Goal: Communication & Community: Participate in discussion

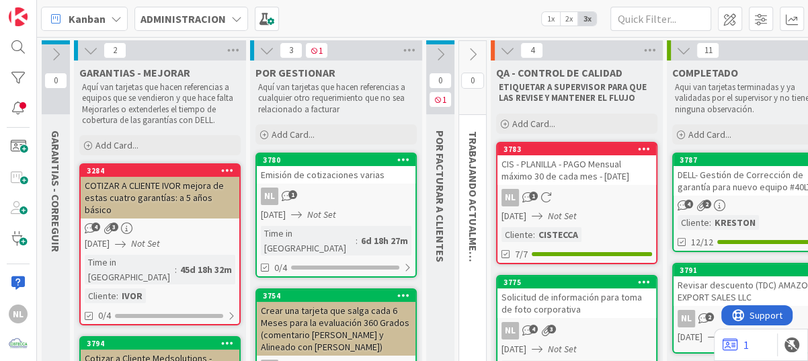
scroll to position [67, 0]
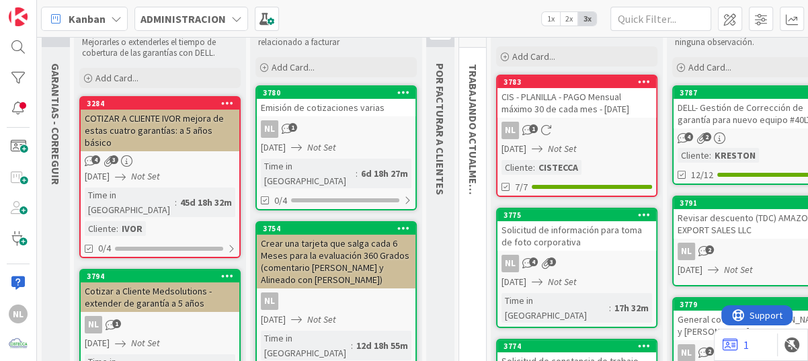
click at [333, 132] on div "NL 1" at bounding box center [336, 128] width 159 height 17
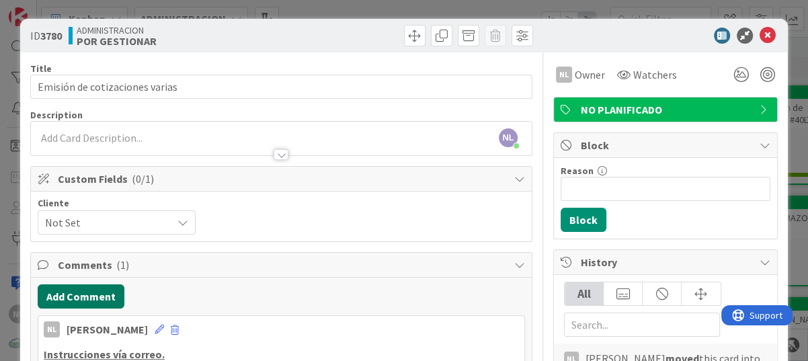
click at [79, 297] on button "Add Comment" at bounding box center [81, 296] width 87 height 24
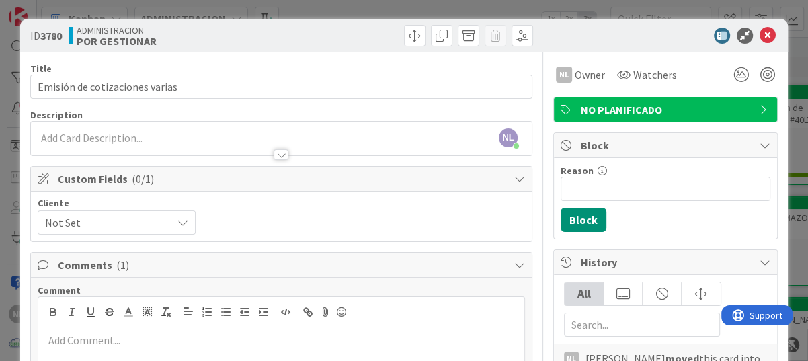
click at [66, 341] on p at bounding box center [281, 340] width 475 height 15
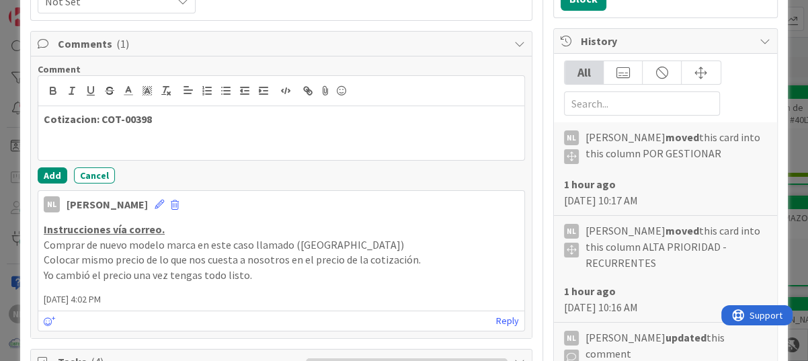
scroll to position [269, 0]
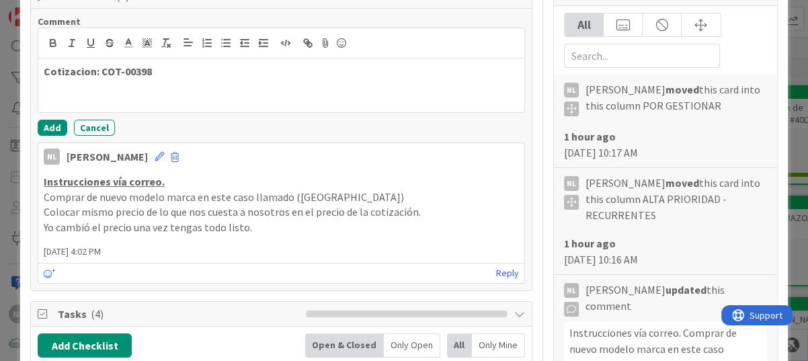
click at [177, 65] on p "Cotizacion: COT-00398" at bounding box center [281, 71] width 475 height 15
click at [45, 128] on button "Add" at bounding box center [53, 128] width 30 height 16
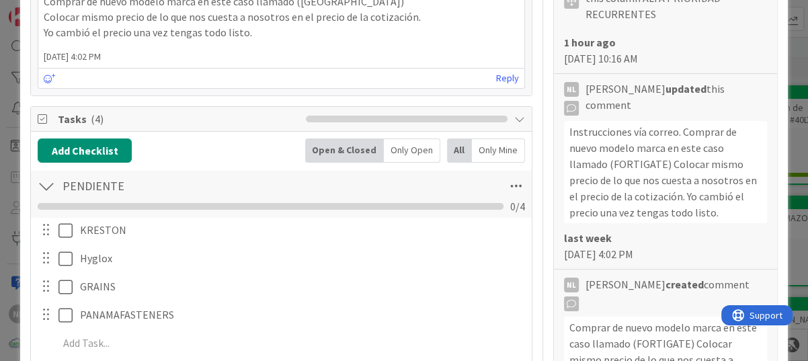
scroll to position [470, 0]
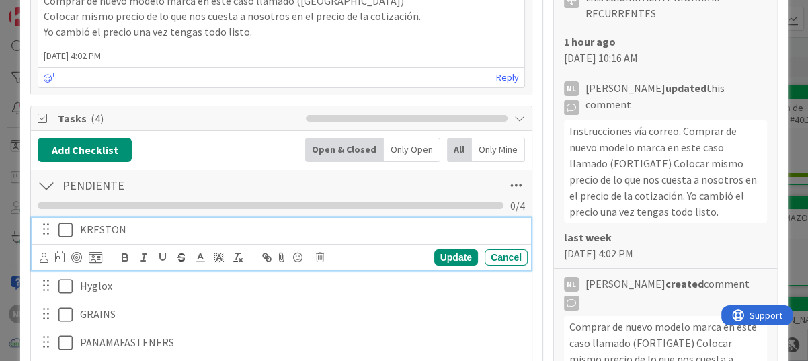
click at [67, 230] on icon at bounding box center [65, 230] width 14 height 16
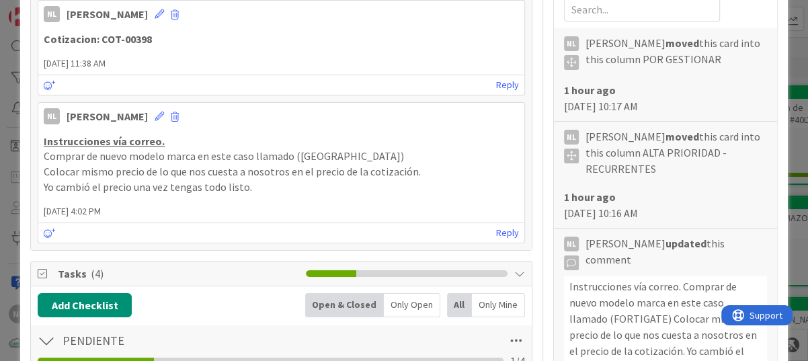
scroll to position [269, 0]
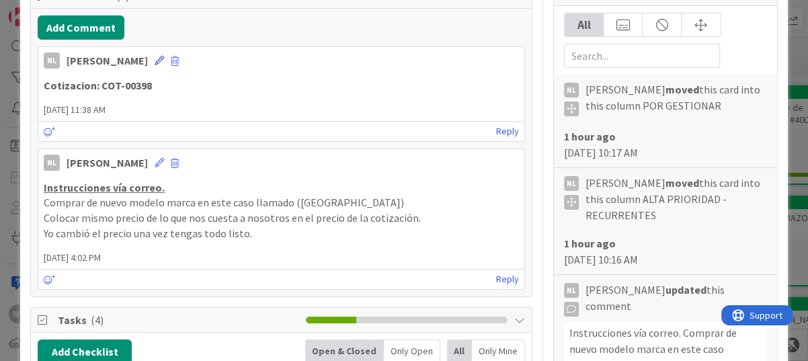
click at [155, 60] on icon at bounding box center [159, 60] width 9 height 9
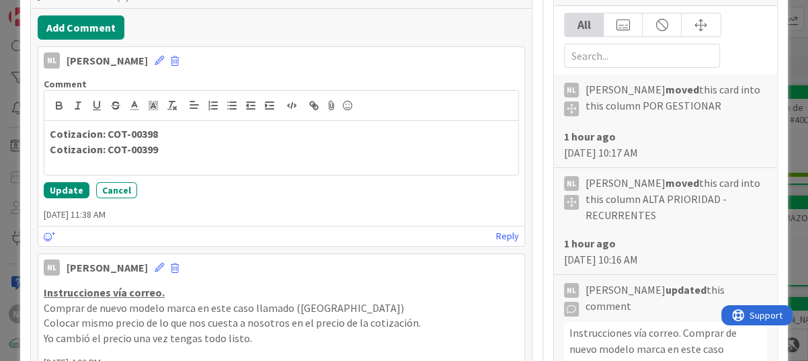
click at [54, 199] on div "Comment Cotizacion: COT-00398 Cotizacion: COT-00399 Update Cancel" at bounding box center [281, 138] width 486 height 131
click at [60, 192] on button "Update" at bounding box center [67, 190] width 46 height 16
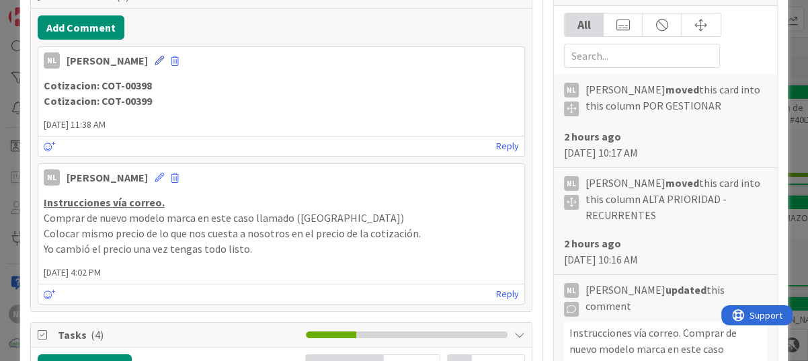
click at [155, 58] on icon at bounding box center [159, 60] width 9 height 9
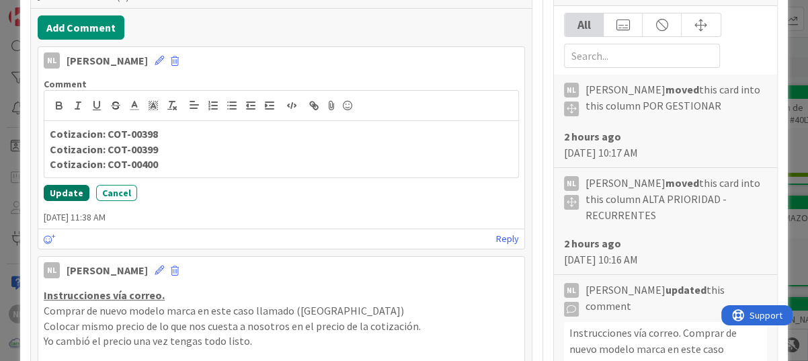
click at [56, 186] on button "Update" at bounding box center [67, 193] width 46 height 16
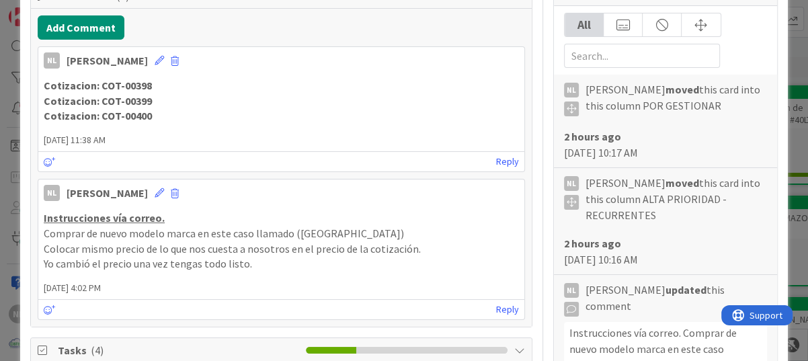
scroll to position [538, 0]
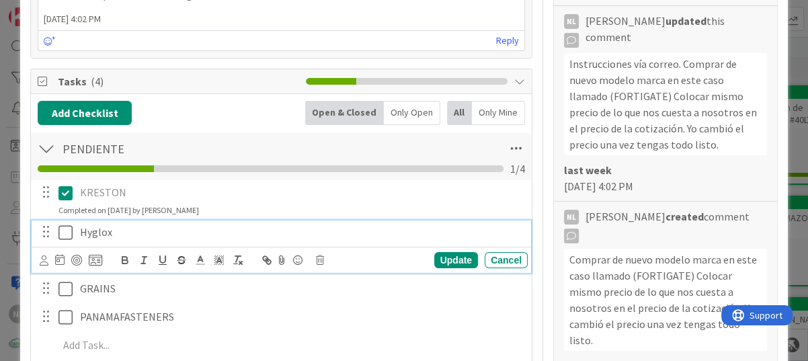
click at [65, 232] on icon at bounding box center [65, 232] width 14 height 16
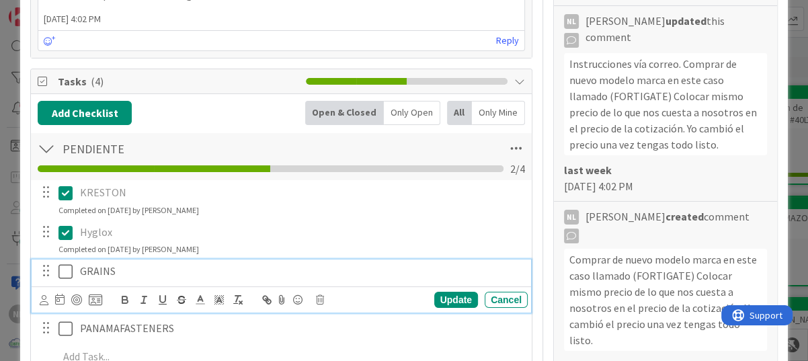
click at [68, 268] on icon at bounding box center [65, 271] width 14 height 16
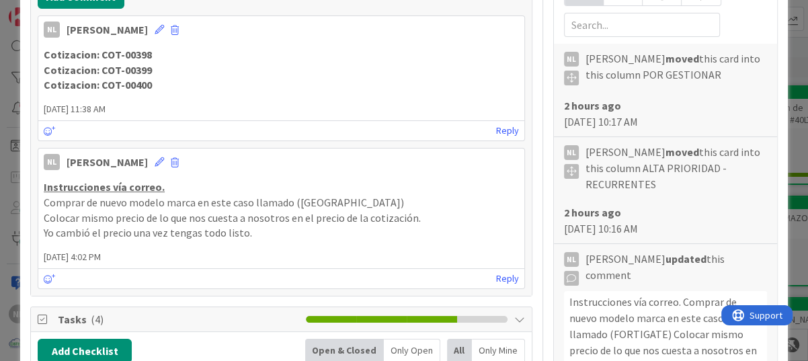
scroll to position [269, 0]
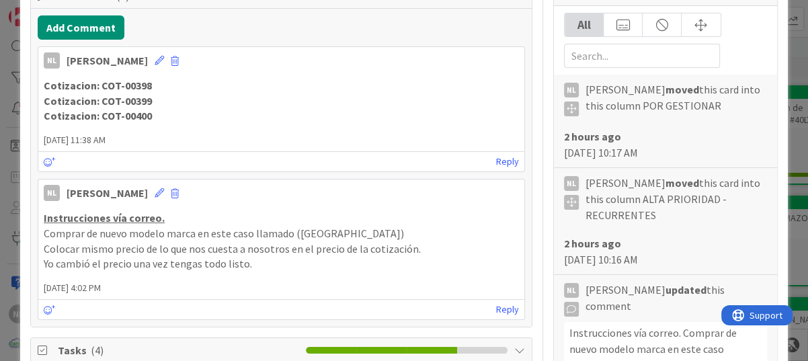
click at [151, 115] on p "Cotizacion: COT-00400" at bounding box center [281, 115] width 475 height 15
click at [141, 69] on div "NL [PERSON_NAME] [DATE] 11:38 AM Cotizacion: COT-00398 Cotizacion: COT-00399 Co…" at bounding box center [281, 109] width 487 height 126
click at [155, 59] on icon at bounding box center [159, 60] width 9 height 9
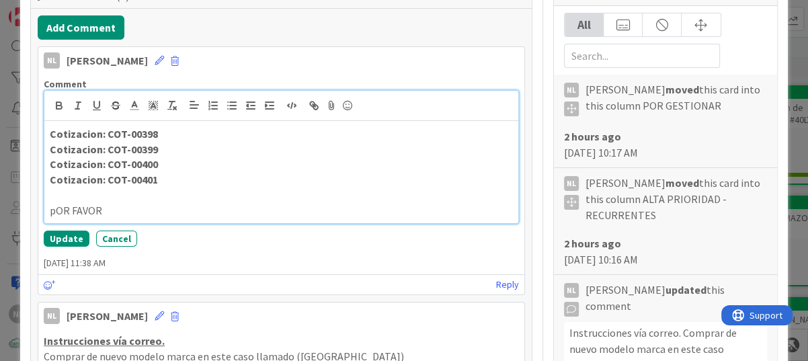
drag, startPoint x: 127, startPoint y: 212, endPoint x: 40, endPoint y: 207, distance: 86.8
click at [40, 207] on div "Comment Cotizacion: COT-00398 Cotizacion: COT-00399 Cotizacion: COT-00400 Cotiz…" at bounding box center [281, 162] width 486 height 179
drag, startPoint x: 114, startPoint y: 212, endPoint x: 39, endPoint y: 208, distance: 75.3
click at [39, 208] on div "Comment Cotizacion: COT-00398 Cotizacion: COT-00399 Cotizacion: COT-00400 Cotiz…" at bounding box center [281, 162] width 486 height 179
click at [284, 196] on p at bounding box center [281, 195] width 463 height 15
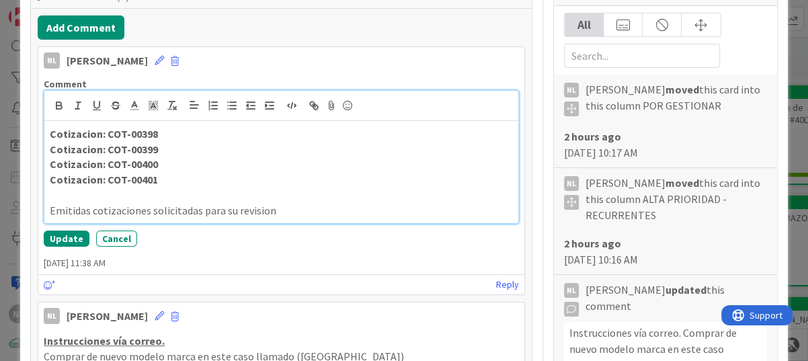
click at [266, 218] on div "Cotizacion: COT-00398 Cotizacion: COT-00399 Cotizacion: COT-00400 Cotizacion: C…" at bounding box center [281, 172] width 474 height 102
click at [261, 214] on p "Emitidas cotizaciones solicitadas para su revision" at bounding box center [281, 210] width 463 height 15
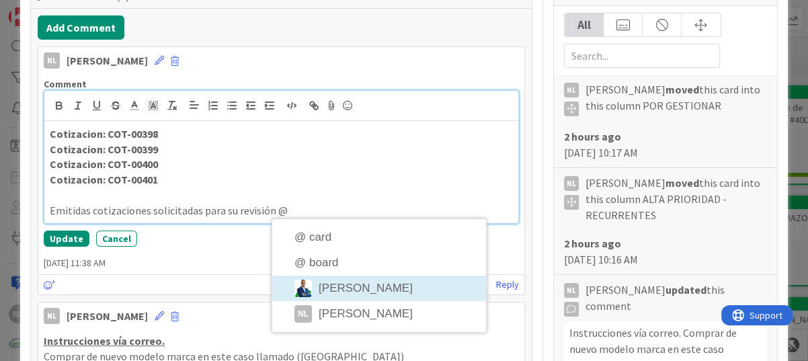
click at [352, 292] on div "NL [PERSON_NAME] [DATE] 11:38 AM Comment Cotizacion: COT-00398 Cotizacion: COT-…" at bounding box center [281, 170] width 487 height 249
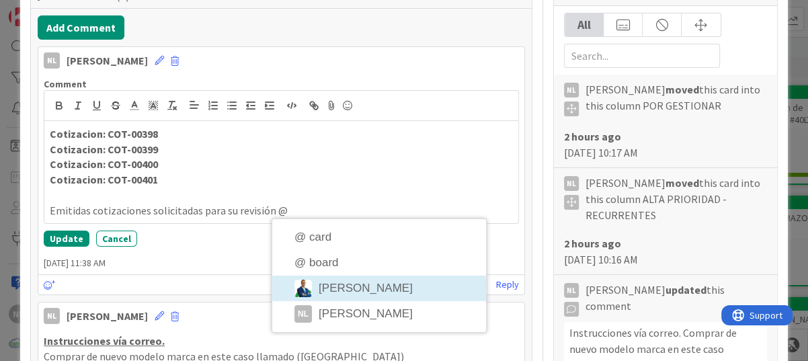
scroll to position [226, 0]
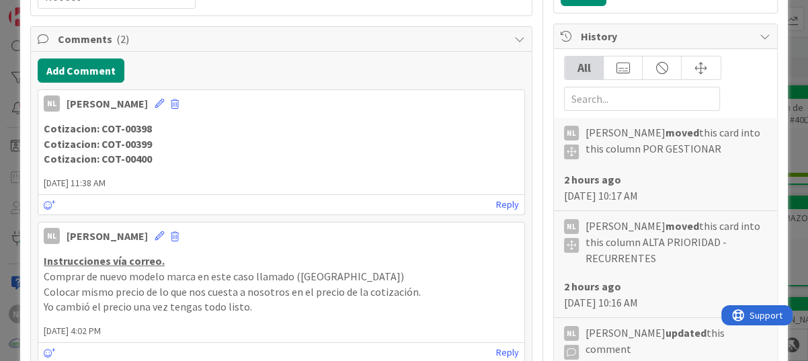
click at [185, 183] on span "[DATE] 11:38 AM" at bounding box center [281, 183] width 486 height 14
click at [155, 101] on icon at bounding box center [159, 103] width 9 height 9
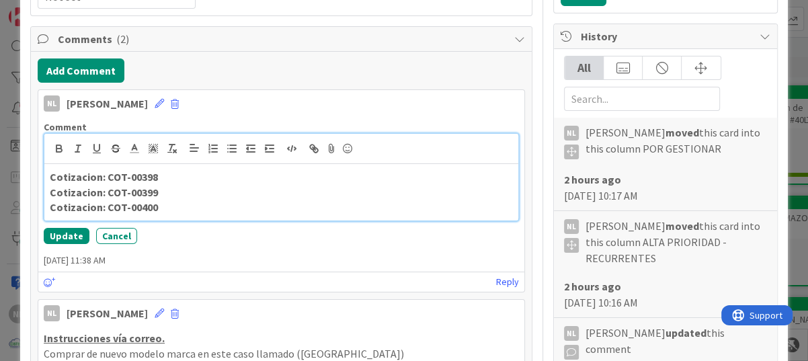
click at [162, 200] on p "Cotizacion: COT-00400" at bounding box center [281, 207] width 463 height 15
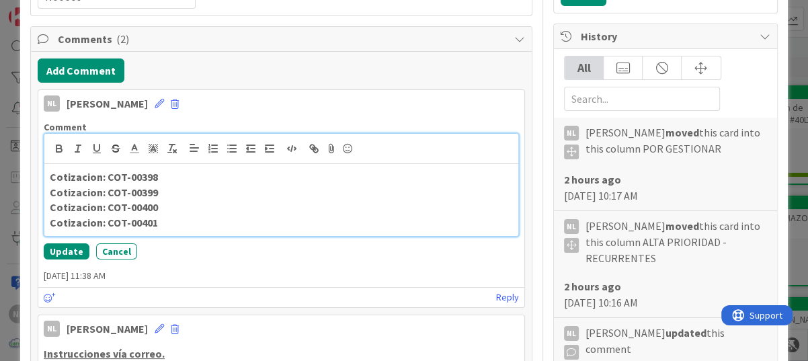
click at [167, 226] on p "Cotizacion: COT-00401" at bounding box center [281, 222] width 463 height 15
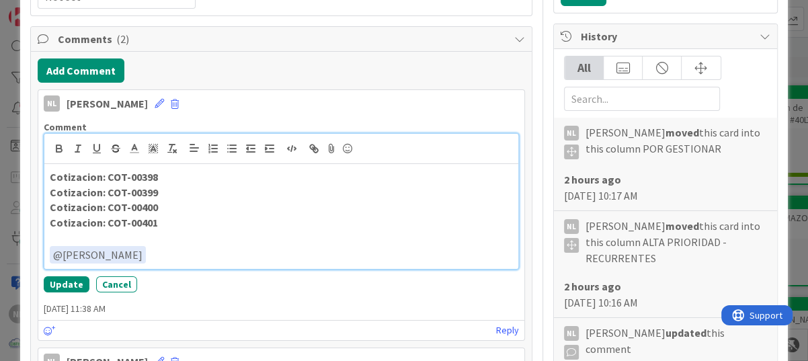
click at [142, 200] on div "Cotizacion: COT-00398 Cotizacion: COT-00399 Cotizacion: COT-00400 Cotizacion: C…" at bounding box center [281, 216] width 474 height 105
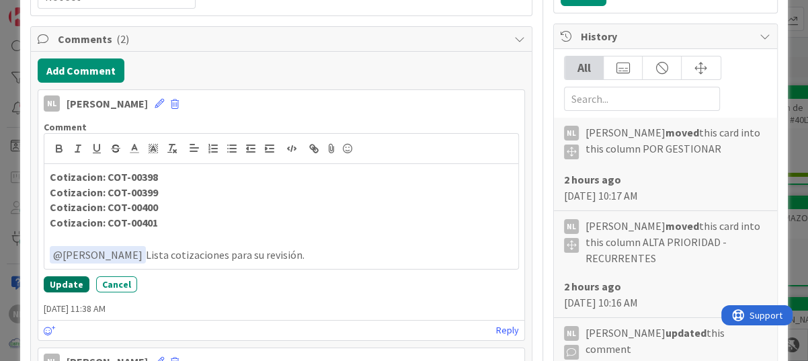
click at [59, 285] on button "Update" at bounding box center [67, 284] width 46 height 16
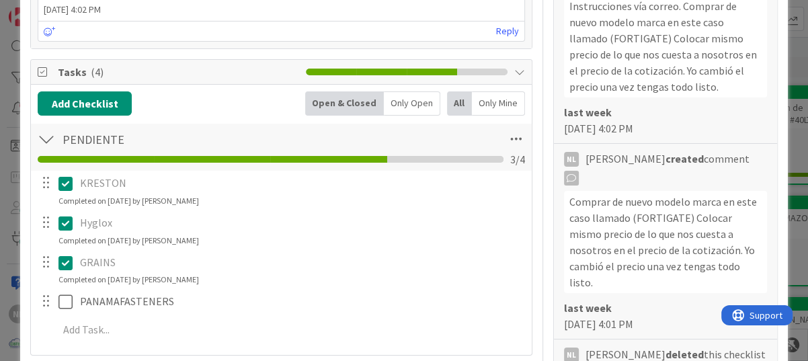
scroll to position [629, 0]
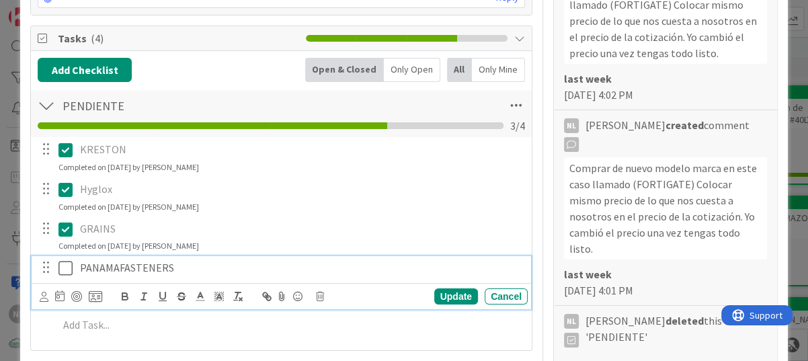
click at [64, 272] on icon at bounding box center [65, 268] width 14 height 16
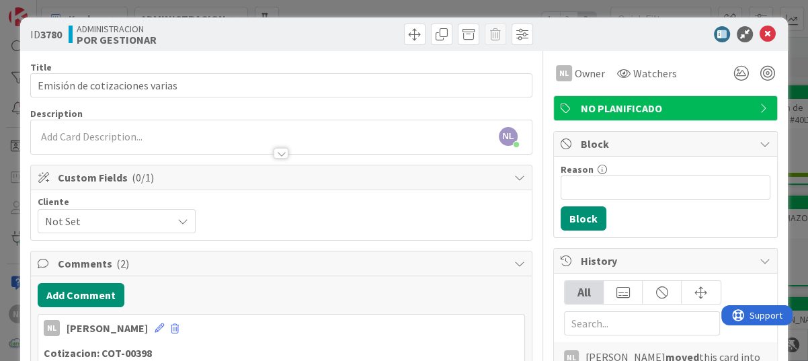
scroll to position [0, 0]
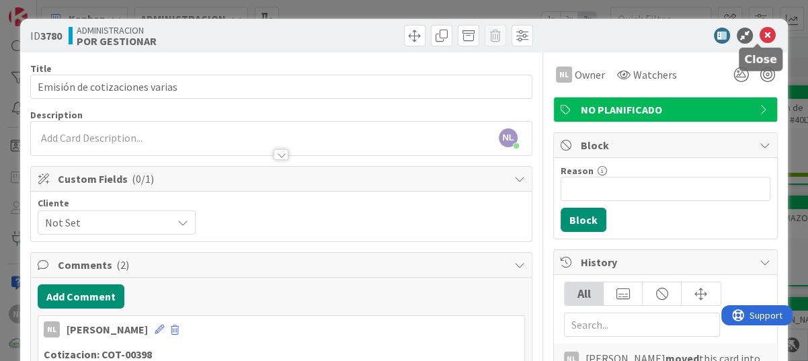
click at [759, 35] on icon at bounding box center [767, 36] width 16 height 16
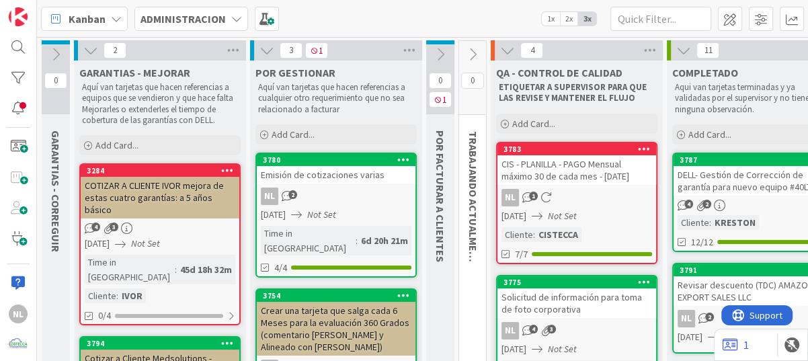
click at [468, 55] on icon at bounding box center [472, 54] width 15 height 15
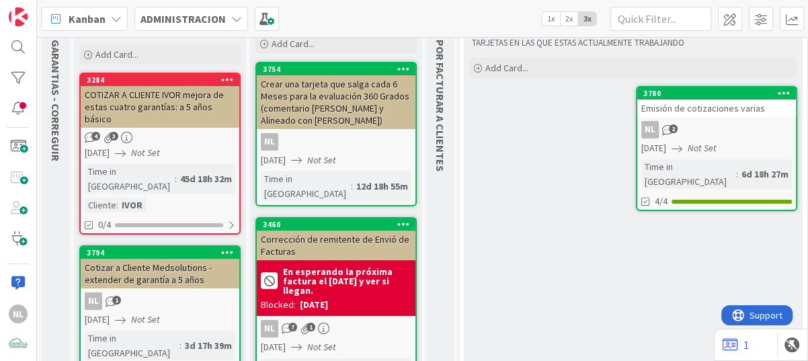
scroll to position [67, 0]
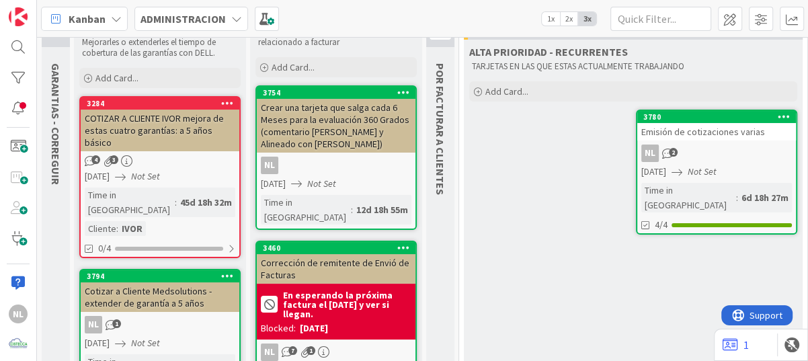
click at [161, 155] on div "4 3" at bounding box center [160, 160] width 159 height 11
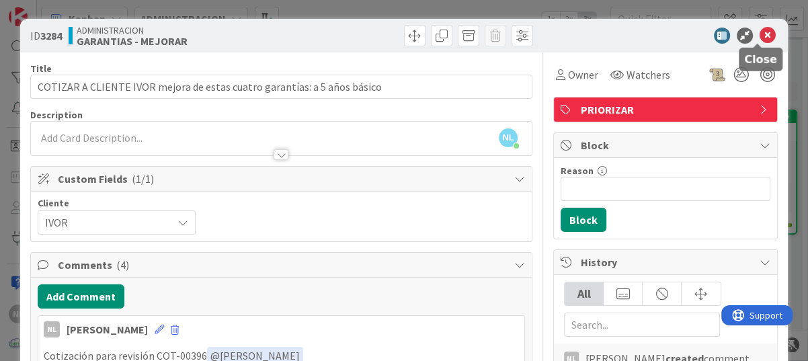
click at [763, 33] on icon at bounding box center [767, 36] width 16 height 16
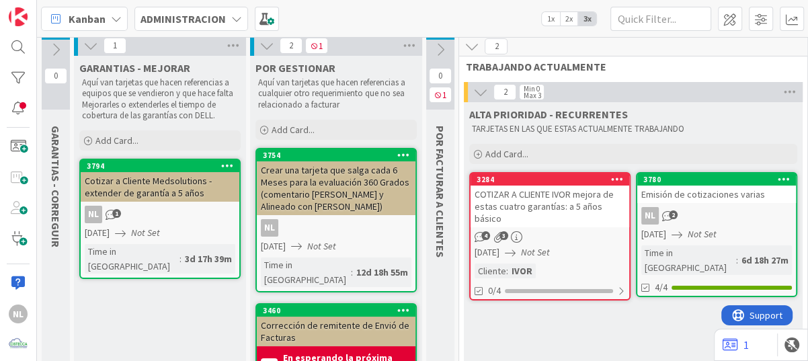
scroll to position [72, 0]
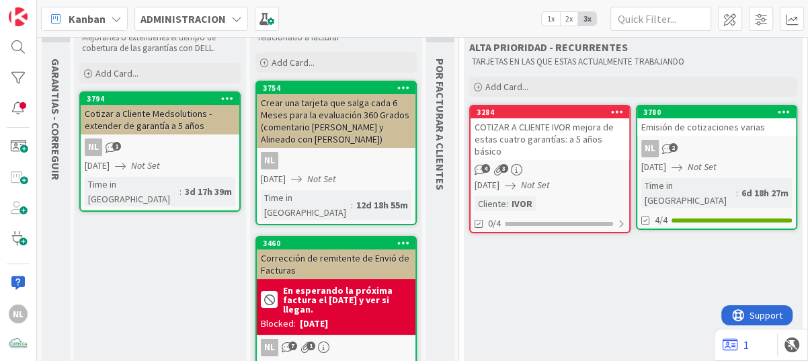
click at [556, 164] on div "4 3" at bounding box center [549, 169] width 159 height 11
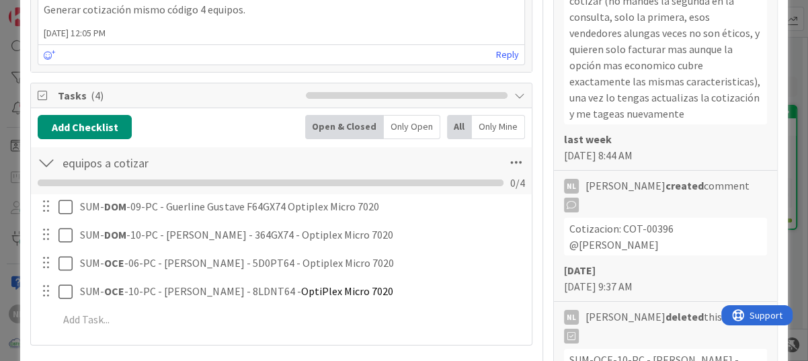
scroll to position [739, 0]
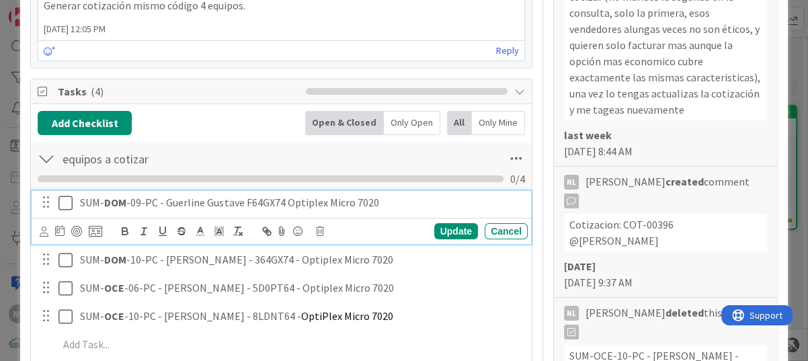
click at [63, 200] on icon at bounding box center [65, 203] width 14 height 16
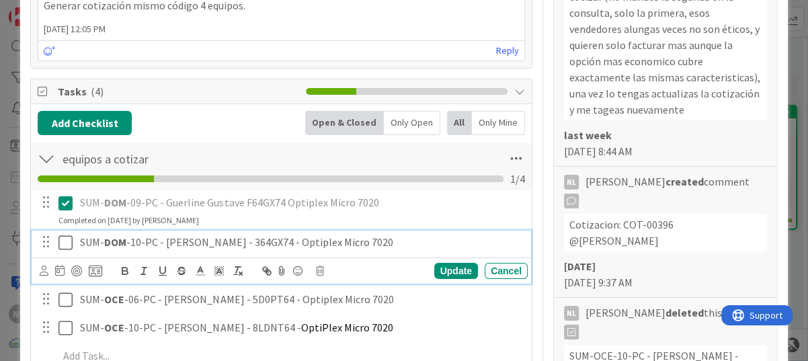
click at [69, 244] on icon at bounding box center [65, 243] width 14 height 16
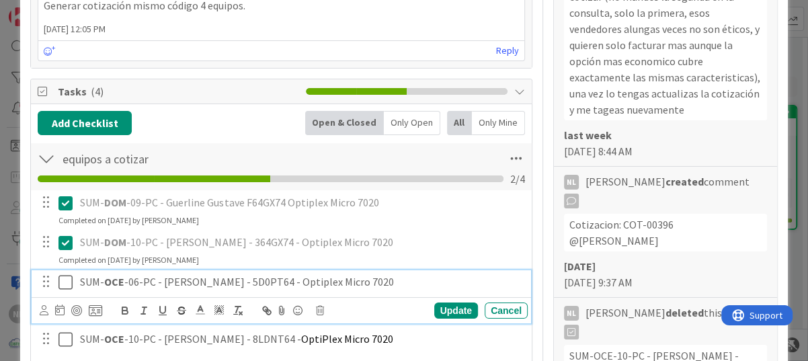
click at [72, 286] on icon at bounding box center [65, 282] width 14 height 16
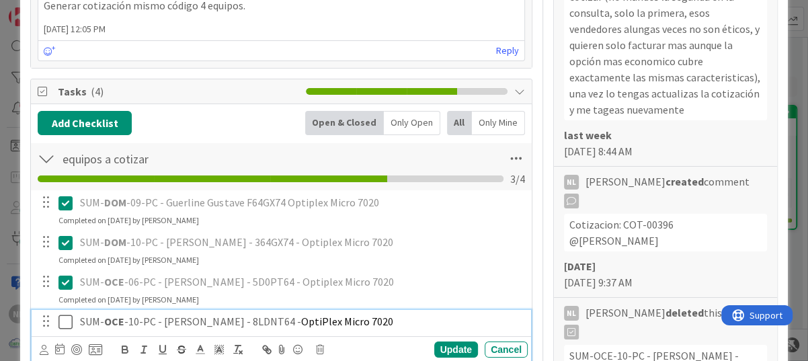
click at [65, 314] on icon at bounding box center [65, 322] width 14 height 16
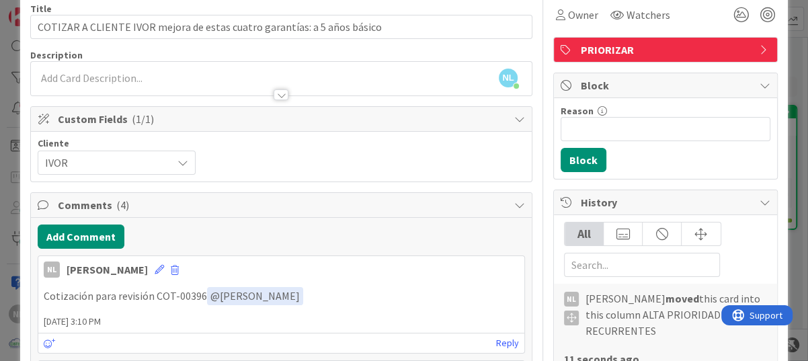
scroll to position [0, 0]
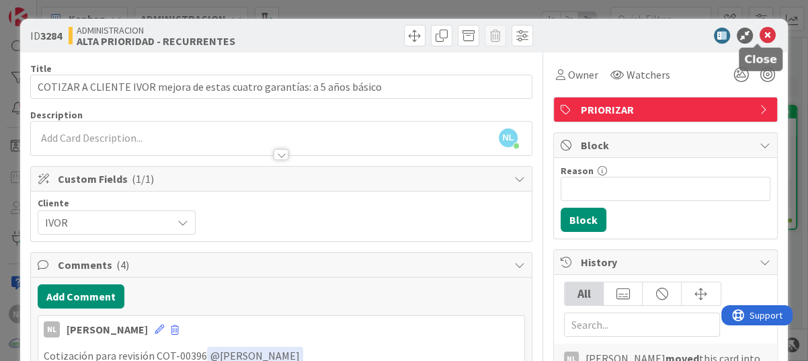
click at [759, 36] on icon at bounding box center [767, 36] width 16 height 16
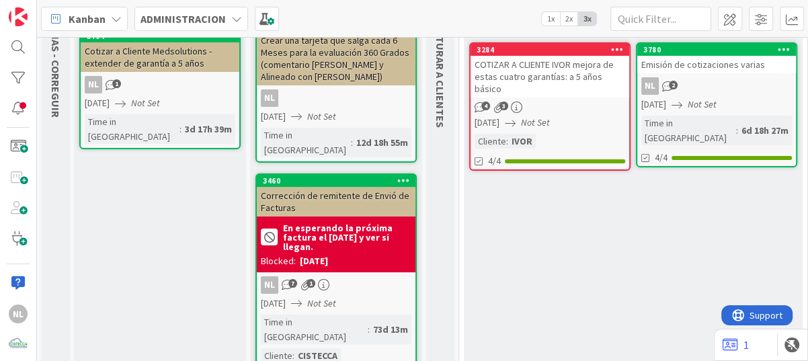
scroll to position [269, 0]
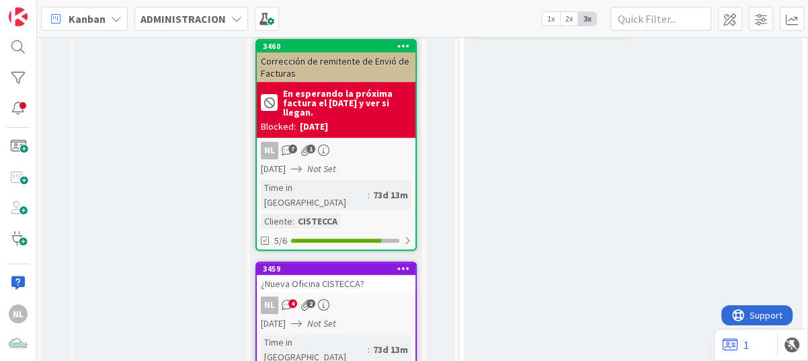
click at [336, 317] on icon "Not Set" at bounding box center [321, 323] width 29 height 12
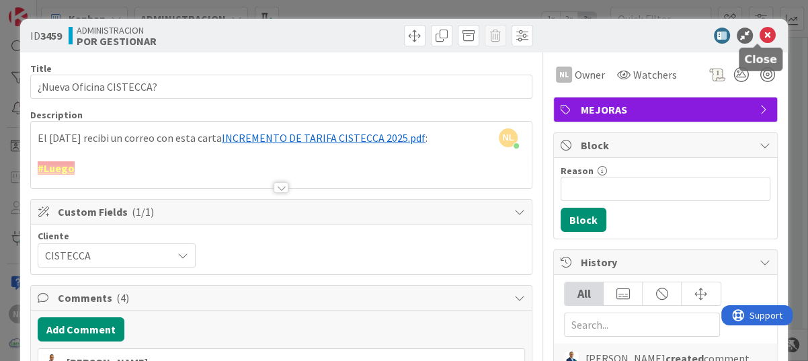
click at [762, 30] on icon at bounding box center [767, 36] width 16 height 16
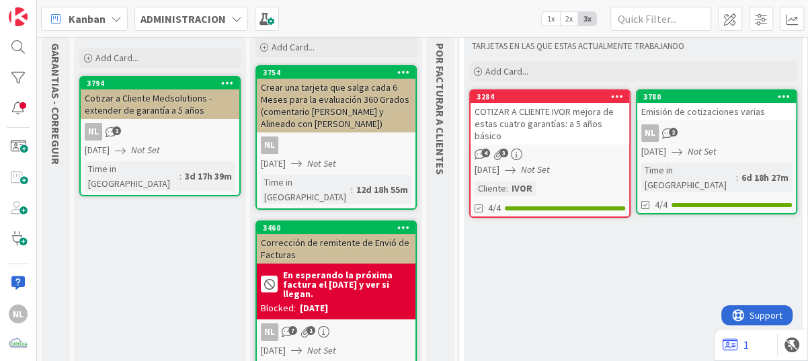
scroll to position [67, 0]
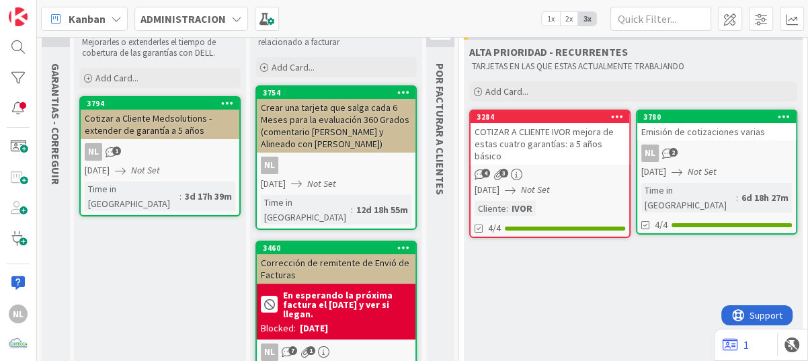
click at [157, 116] on div "Cotizar a Cliente Medsolutions -extender de garantía a 5 años" at bounding box center [160, 125] width 159 height 30
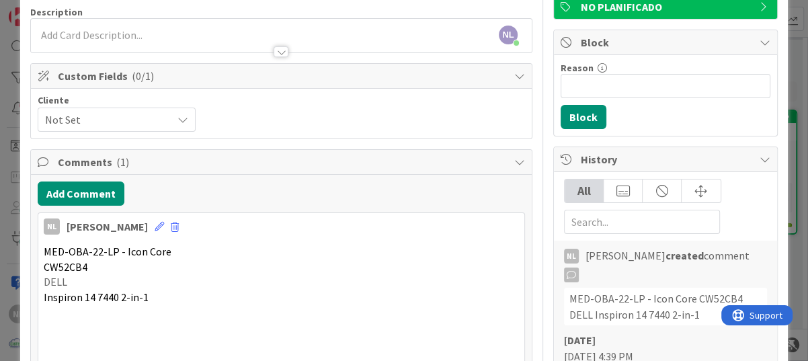
scroll to position [134, 0]
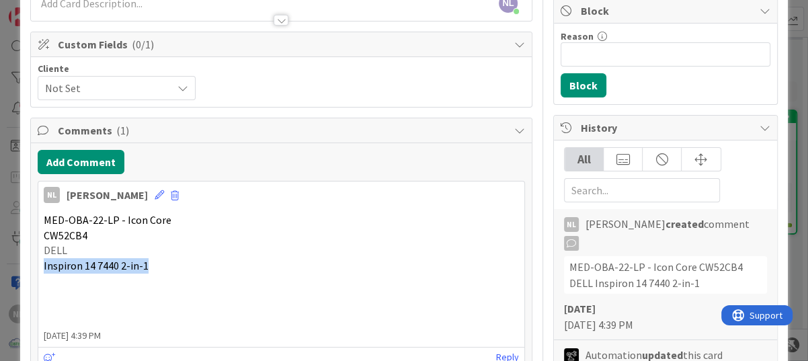
drag, startPoint x: 40, startPoint y: 264, endPoint x: 167, endPoint y: 260, distance: 127.1
click at [167, 260] on div "MED-OBA-22-LP - Icon Core CW52CB4 DELL Inspiron 14 7440 2-in-1" at bounding box center [281, 266] width 486 height 118
drag, startPoint x: 167, startPoint y: 260, endPoint x: 98, endPoint y: 241, distance: 71.9
click at [98, 241] on div "MED-OBA-22-LP - Icon Core CW52CB4 DELL Inspiron 14 7440 2-in-1" at bounding box center [281, 265] width 475 height 107
drag, startPoint x: 45, startPoint y: 235, endPoint x: 95, endPoint y: 233, distance: 50.4
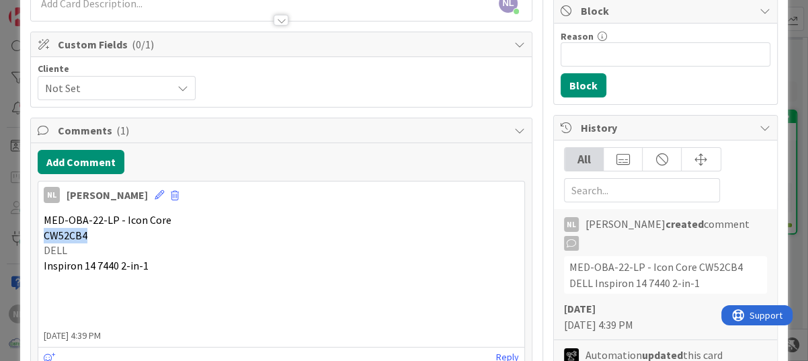
click at [95, 233] on p "CW52CB4" at bounding box center [281, 235] width 475 height 15
drag, startPoint x: 95, startPoint y: 233, endPoint x: 63, endPoint y: 237, distance: 33.2
copy span "CW52CB4"
click at [76, 165] on button "Add Comment" at bounding box center [81, 162] width 87 height 24
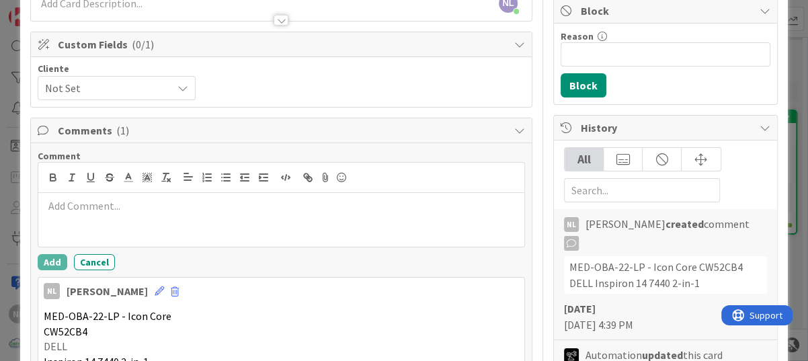
click at [80, 214] on div at bounding box center [281, 220] width 486 height 54
click at [42, 261] on button "Add" at bounding box center [53, 262] width 30 height 16
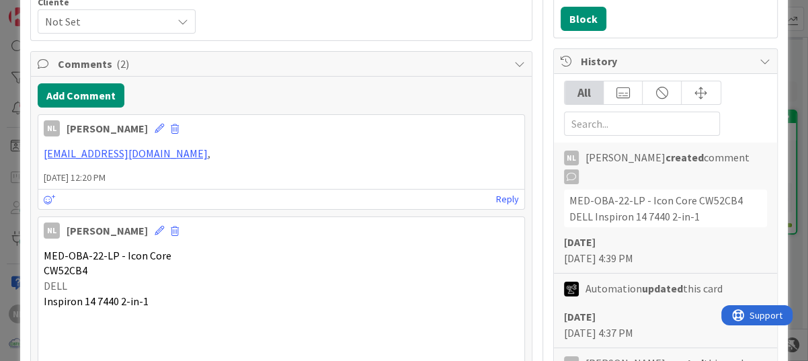
scroll to position [202, 0]
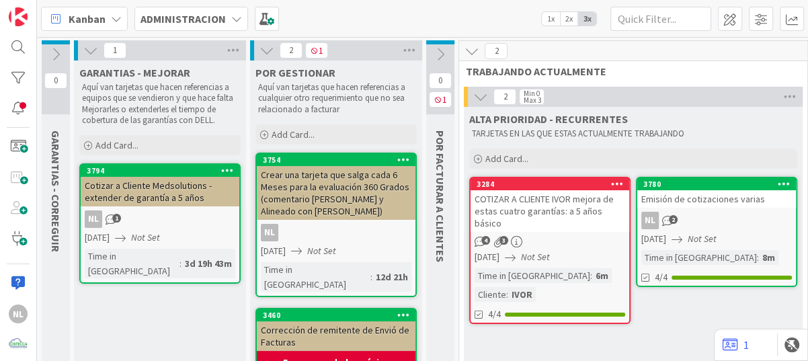
click at [579, 251] on div "3284 COTIZAR A CLIENTE [PERSON_NAME] mejora de estas cuatro garantías: a 5 años…" at bounding box center [549, 250] width 161 height 147
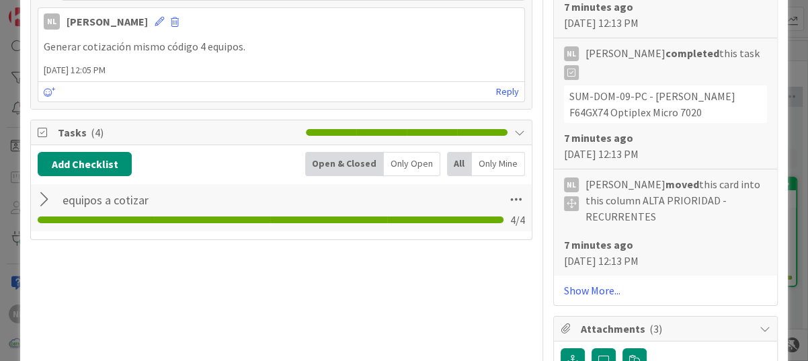
scroll to position [672, 0]
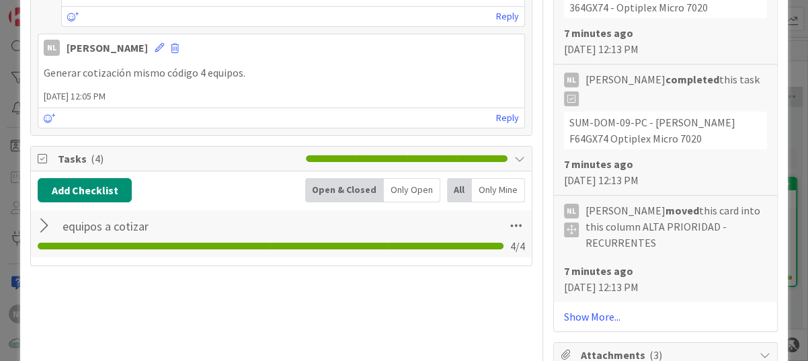
click at [44, 225] on div at bounding box center [46, 226] width 17 height 24
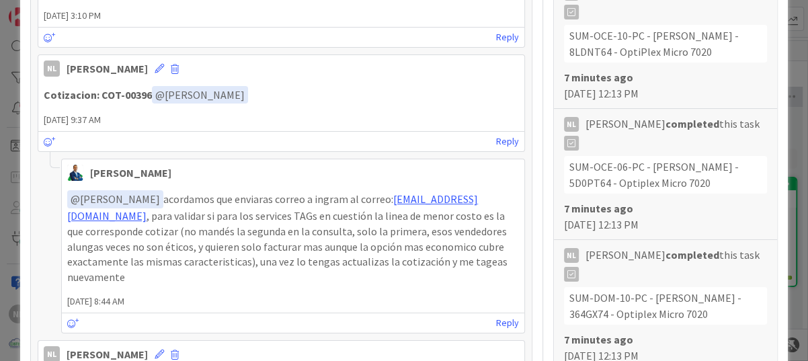
scroll to position [336, 0]
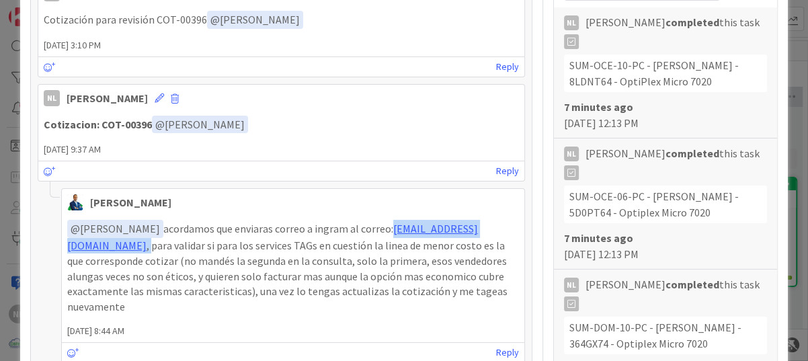
drag, startPoint x: 222, startPoint y: 245, endPoint x: 57, endPoint y: 240, distance: 164.7
click at [57, 240] on div "Gabriel Adrian 22 September 2025 8:44 AM ﻿ @ Nubia Lopez ﻿ acordamos que enviar…" at bounding box center [281, 275] width 487 height 174
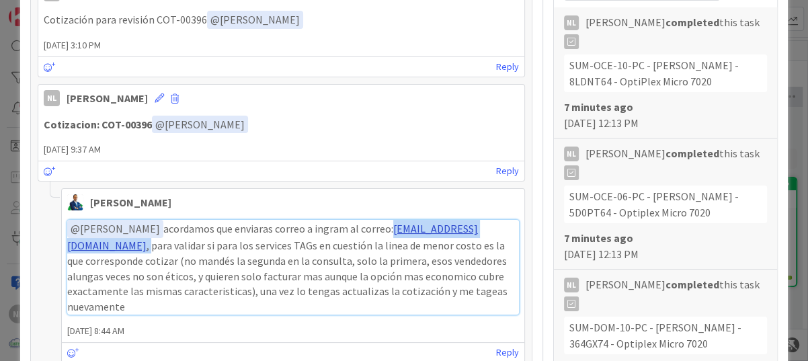
drag, startPoint x: 57, startPoint y: 240, endPoint x: 126, endPoint y: 242, distance: 69.3
copy p "mi.dellquotes@ingrammicro.com ,"
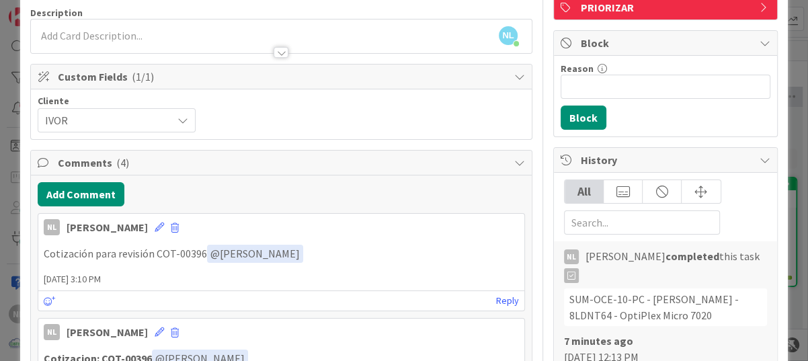
scroll to position [0, 0]
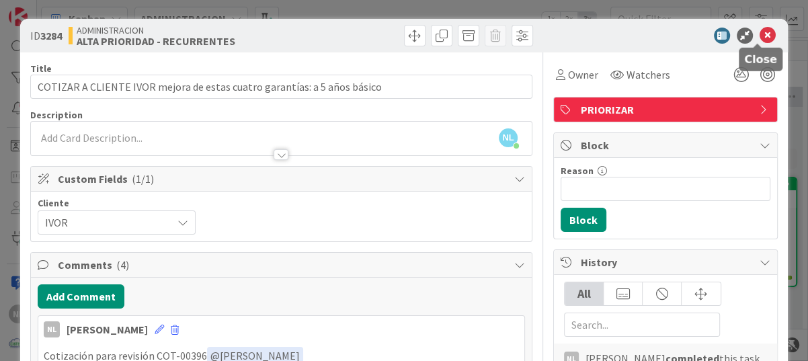
click at [759, 34] on icon at bounding box center [767, 36] width 16 height 16
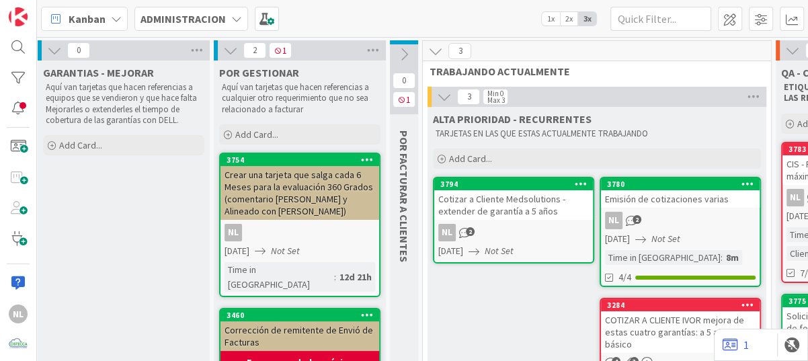
scroll to position [0, 36]
click at [53, 51] on icon at bounding box center [54, 50] width 15 height 15
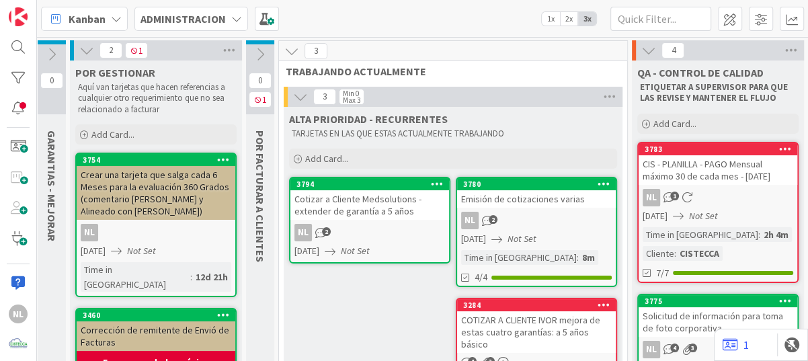
click at [183, 224] on div "NL" at bounding box center [156, 232] width 159 height 17
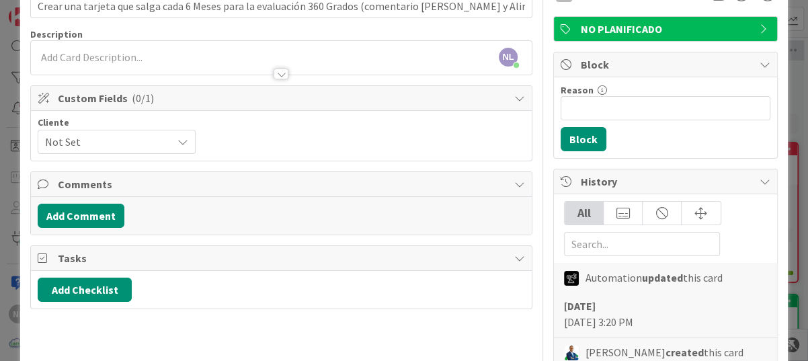
scroll to position [67, 0]
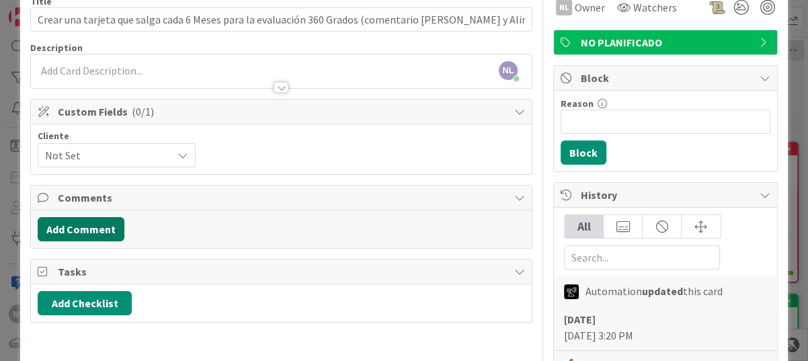
click at [91, 229] on button "Add Comment" at bounding box center [81, 229] width 87 height 24
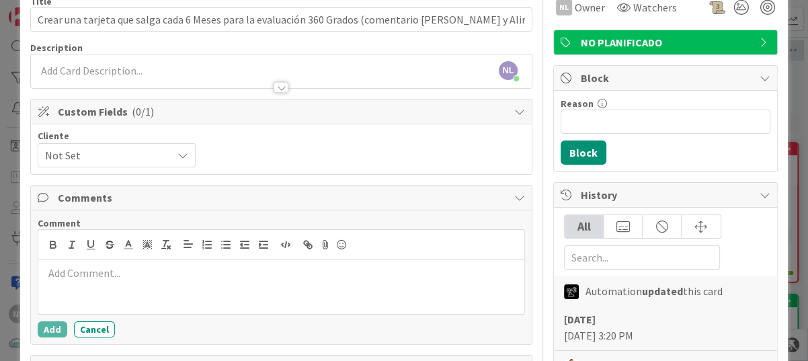
click at [90, 276] on p at bounding box center [281, 272] width 475 height 15
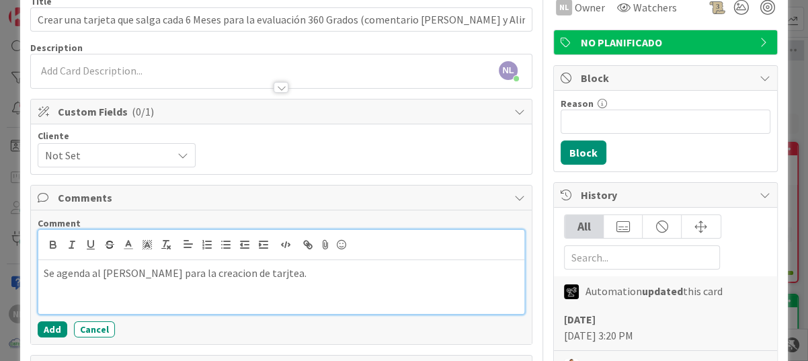
click at [462, 282] on div "Se agenda al Sr Gabriel para la creacion de tarjtea." at bounding box center [281, 287] width 486 height 54
click at [285, 275] on p "Se agenda al Sr Gabriel para la creacion de tarjetea." at bounding box center [281, 272] width 475 height 15
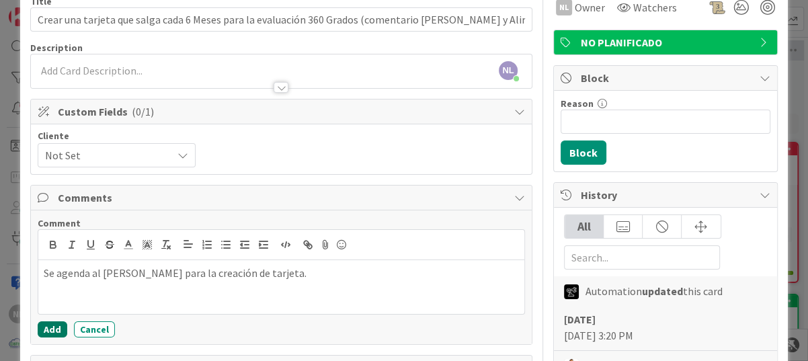
click at [50, 327] on button "Add" at bounding box center [53, 329] width 30 height 16
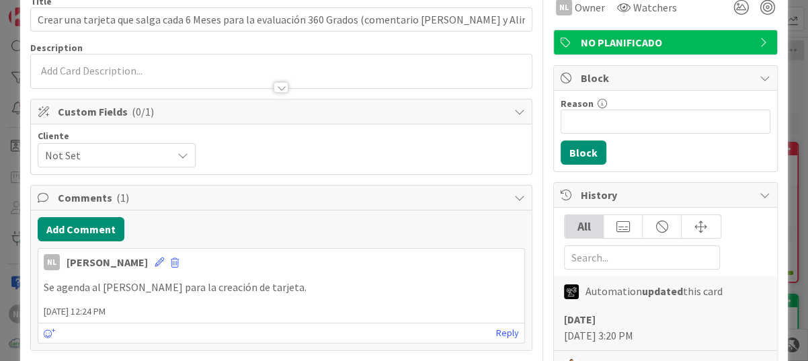
scroll to position [0, 0]
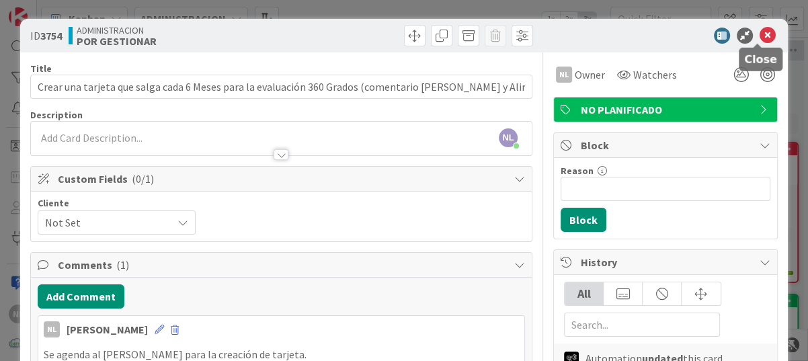
click at [759, 32] on icon at bounding box center [767, 36] width 16 height 16
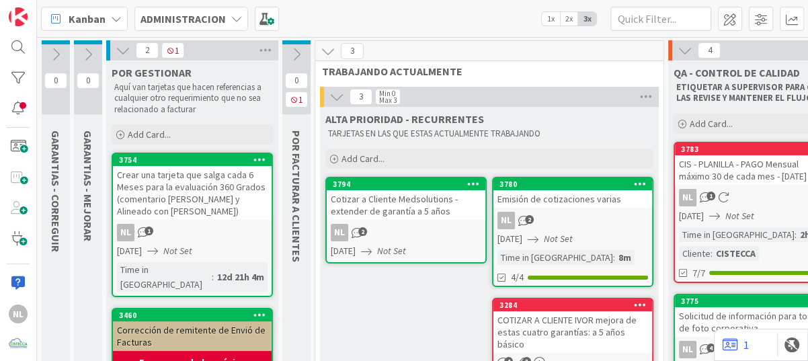
click at [418, 214] on div "Cotizar a Cliente Medsolutions -extender de garantía a 5 años" at bounding box center [406, 205] width 159 height 30
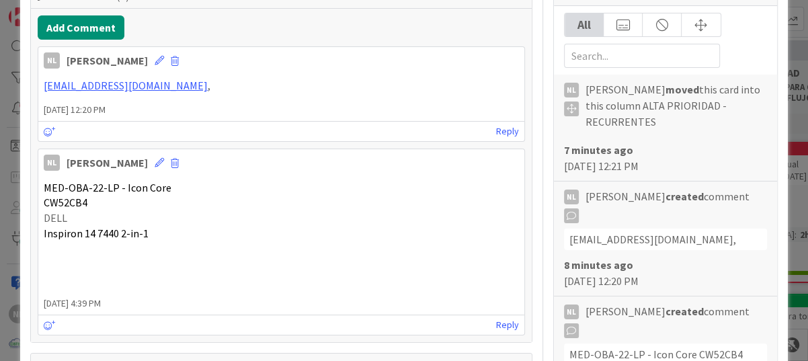
scroll to position [202, 0]
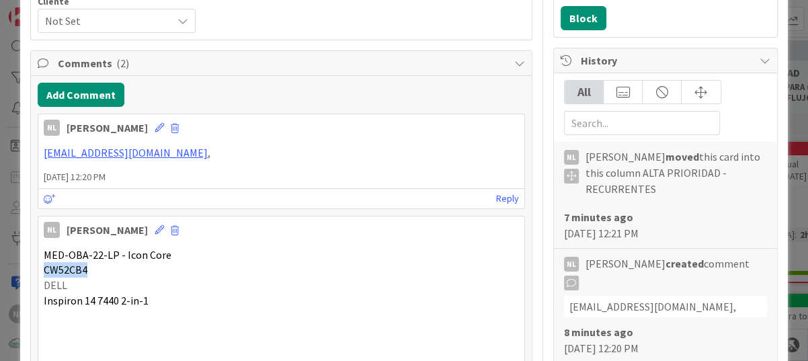
drag, startPoint x: 41, startPoint y: 267, endPoint x: 92, endPoint y: 268, distance: 51.1
click at [92, 268] on div "MED-OBA-22-LP - Icon Core CW52CB4 DELL Inspiron 14 7440 2-in-1" at bounding box center [281, 301] width 486 height 118
drag, startPoint x: 92, startPoint y: 268, endPoint x: 85, endPoint y: 268, distance: 7.4
copy span "CW52CB4"
